Goal: Use online tool/utility

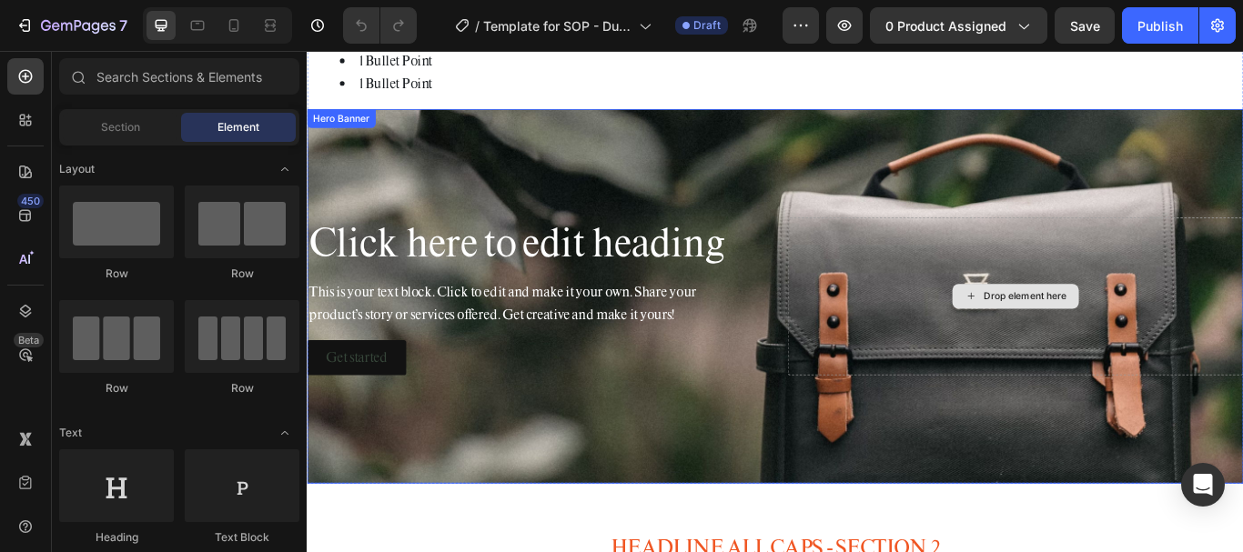
scroll to position [205, 0]
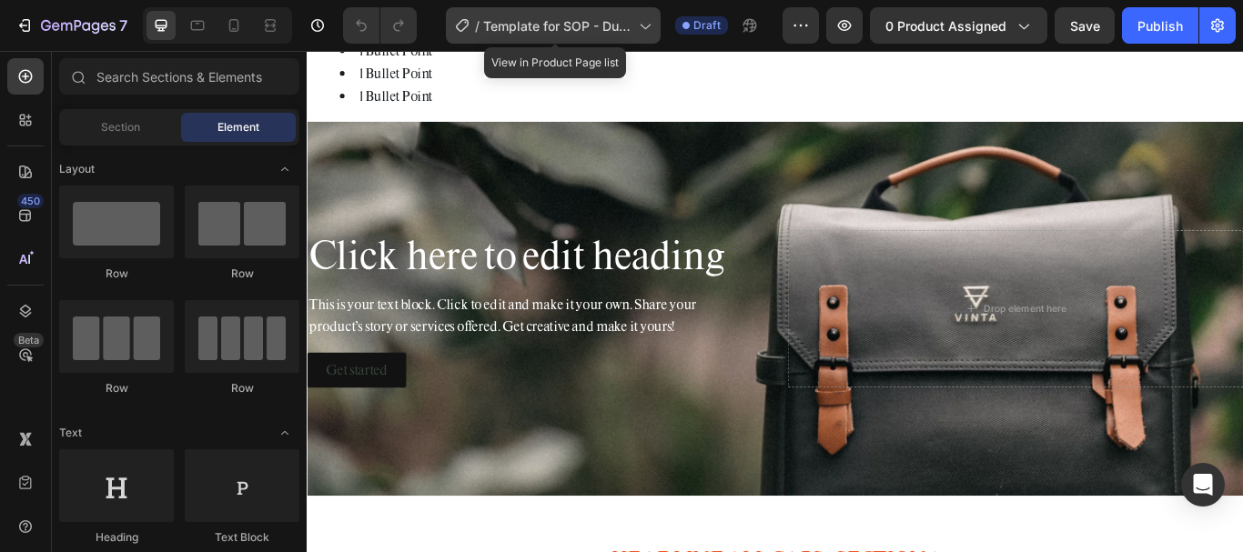
click at [652, 34] on icon at bounding box center [644, 25] width 18 height 18
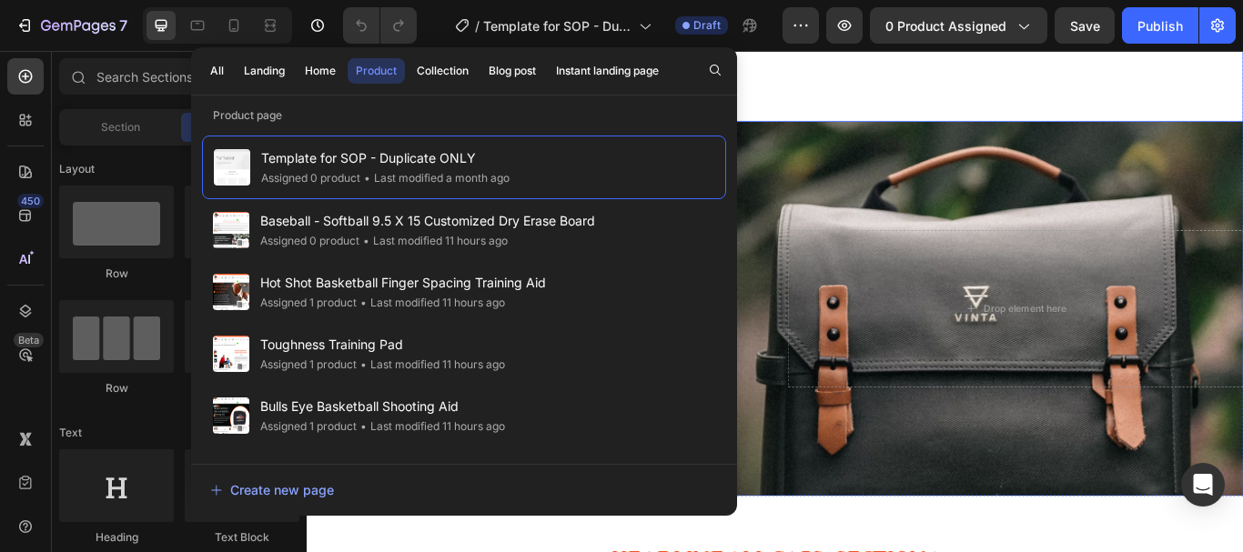
click at [899, 98] on li "1Bullet Point" at bounding box center [871, 104] width 1052 height 26
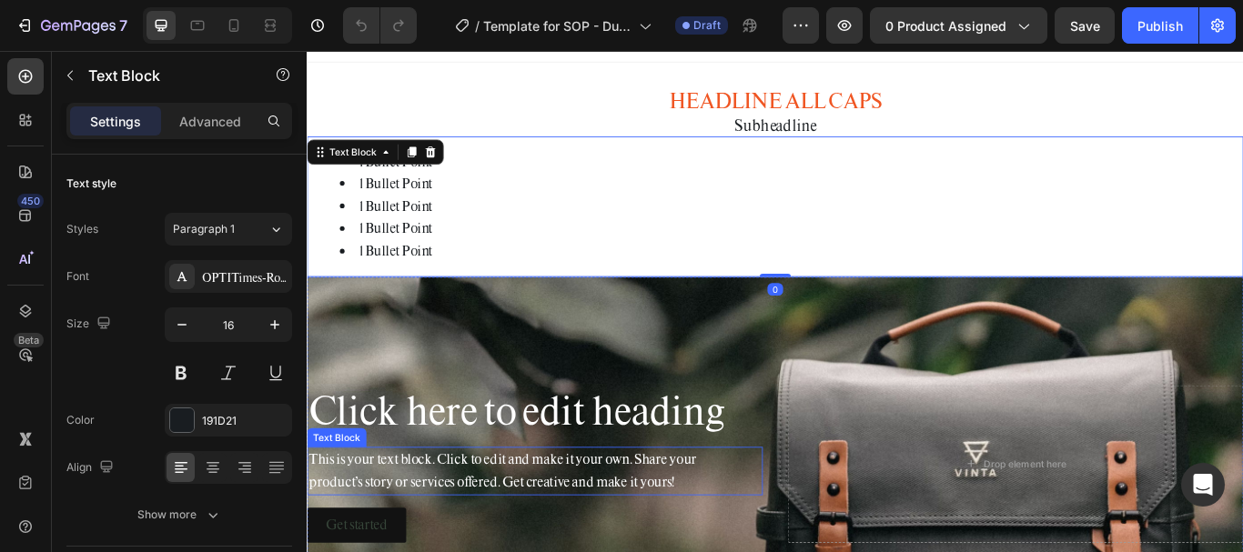
scroll to position [0, 0]
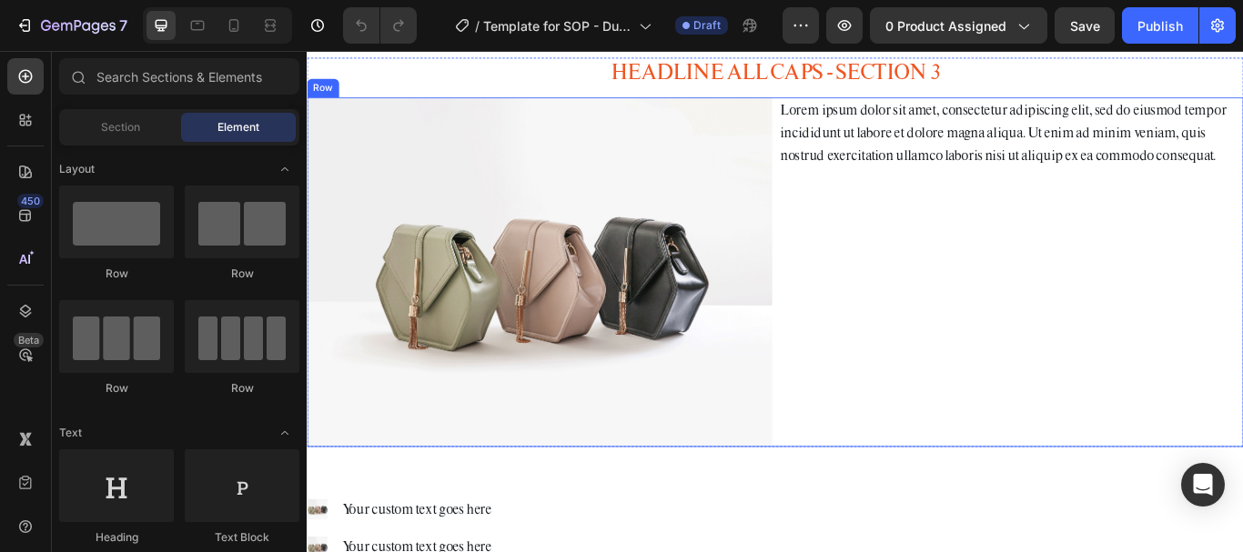
scroll to position [1274, 0]
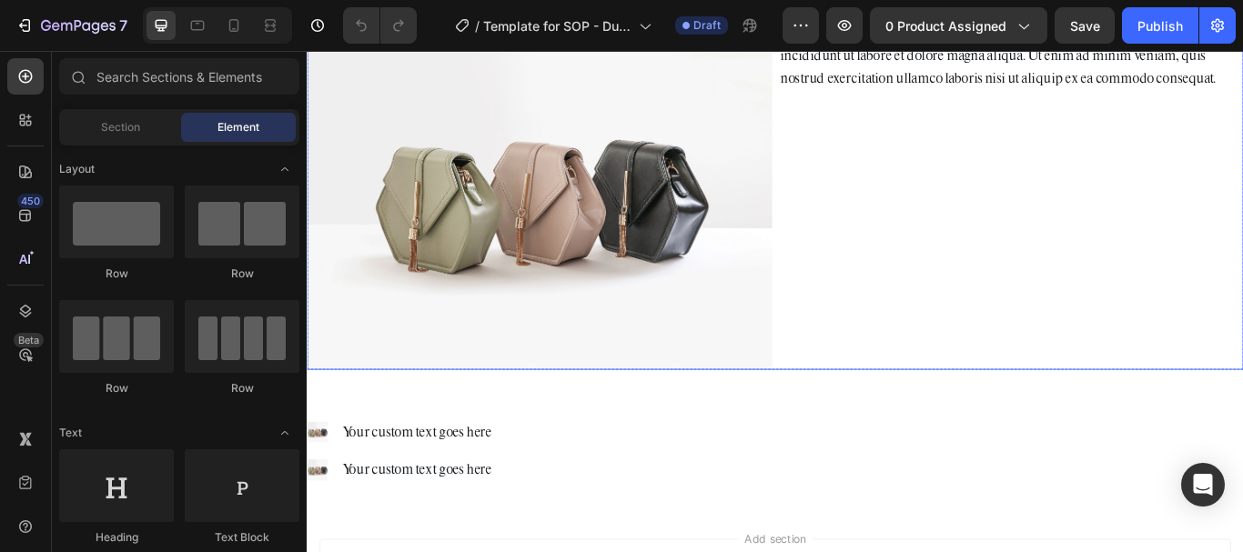
click at [956, 398] on div "Lorem ipsum dolor sit amet, consectetur adipiscing elit, sed do eiusmod tempor …" at bounding box center [1127, 218] width 542 height 407
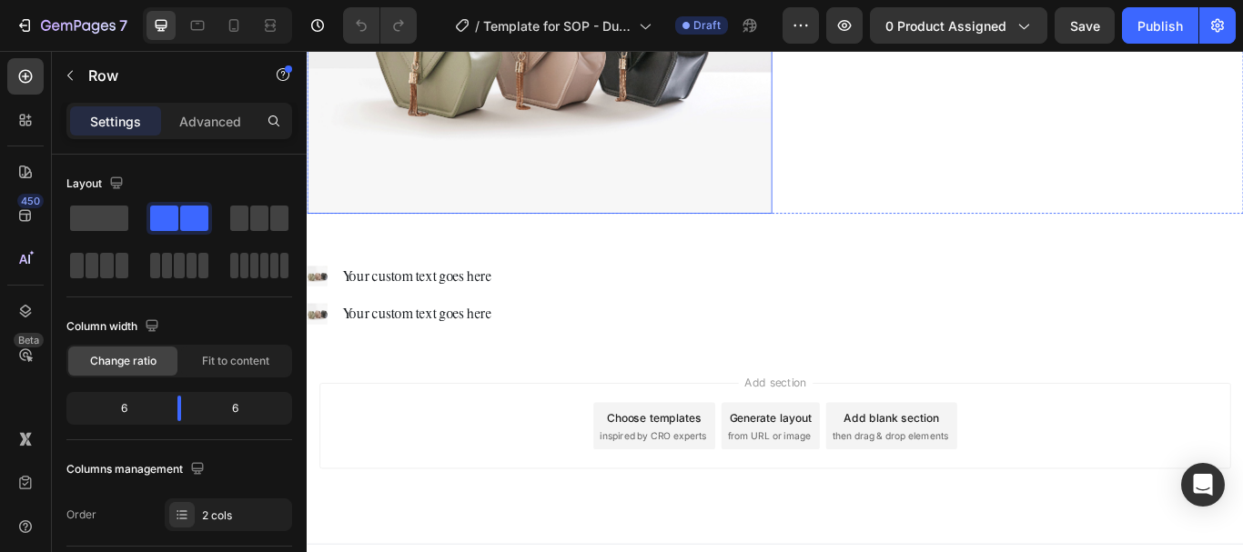
scroll to position [1569, 0]
